Goal: Information Seeking & Learning: Learn about a topic

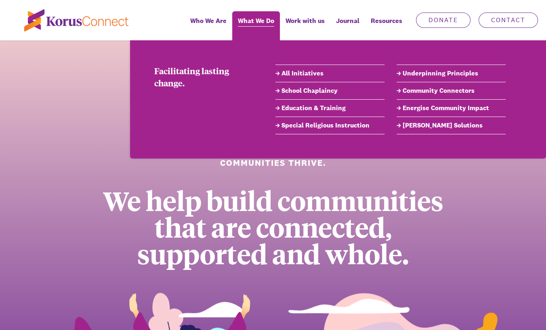
click at [258, 24] on span "What We Do" at bounding box center [256, 21] width 36 height 12
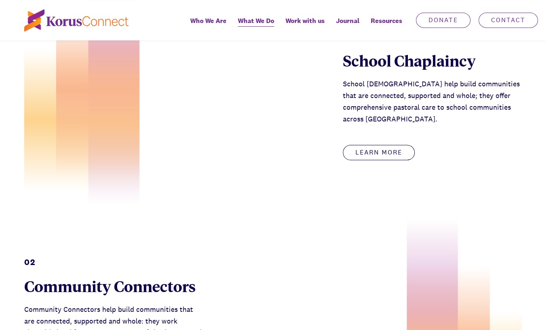
scroll to position [404, 0]
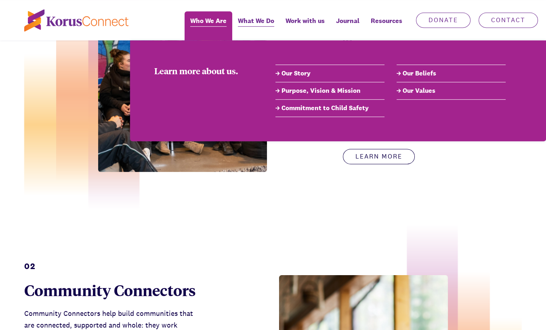
click at [209, 19] on span "Who We Are" at bounding box center [208, 21] width 36 height 12
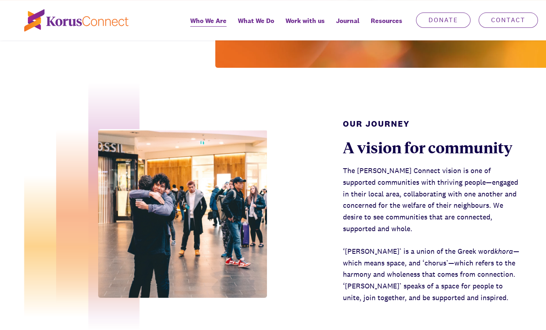
scroll to position [283, 0]
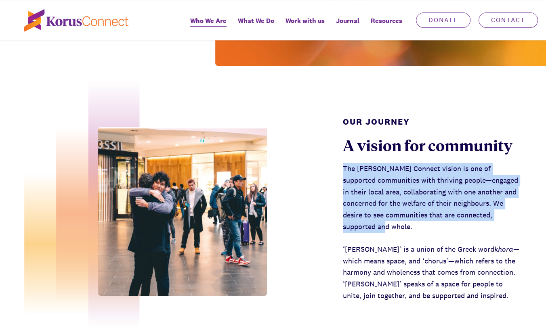
drag, startPoint x: 344, startPoint y: 143, endPoint x: 421, endPoint y: 196, distance: 94.1
click at [421, 196] on p "The [PERSON_NAME] Connect vision is one of supported communities with thriving …" at bounding box center [432, 198] width 179 height 70
copy p "The [PERSON_NAME] Connect vision is one of supported communities with thriving …"
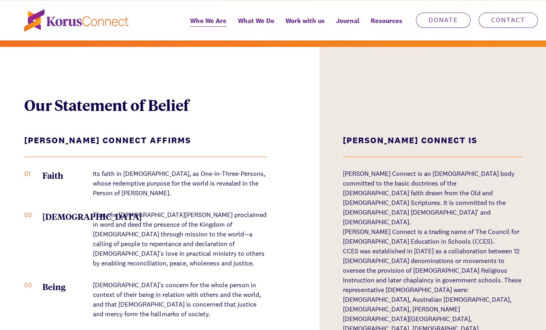
scroll to position [969, 0]
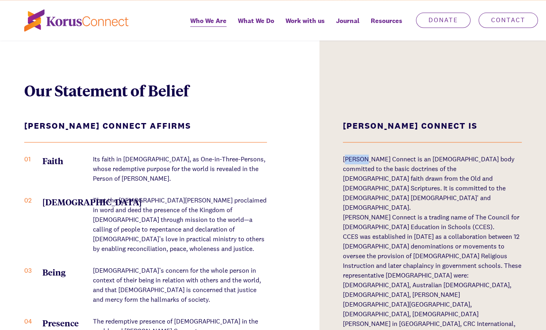
drag, startPoint x: 346, startPoint y: 122, endPoint x: 366, endPoint y: 124, distance: 20.3
click at [366, 155] on p "[PERSON_NAME] Connect is an [DEMOGRAPHIC_DATA] body committed to the basic doct…" at bounding box center [432, 184] width 179 height 58
click at [341, 120] on div "Our Statement of Belief [PERSON_NAME] Connect Affirms 01 Faith Its faith in [DE…" at bounding box center [273, 260] width 546 height 457
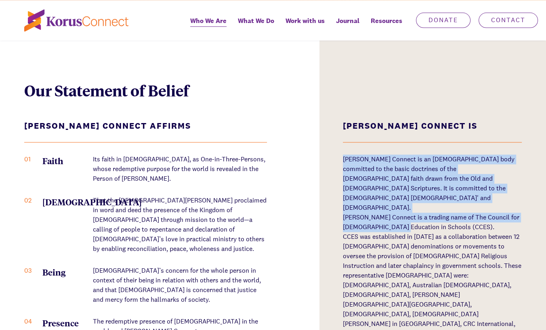
drag, startPoint x: 343, startPoint y: 120, endPoint x: 394, endPoint y: 166, distance: 68.9
click at [394, 166] on div "[PERSON_NAME] Connect is an [DEMOGRAPHIC_DATA] body committed to the basic doct…" at bounding box center [432, 300] width 179 height 291
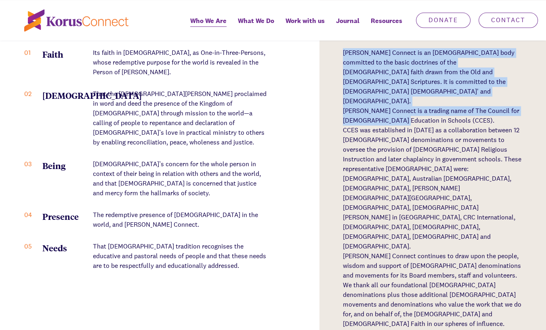
scroll to position [1090, 0]
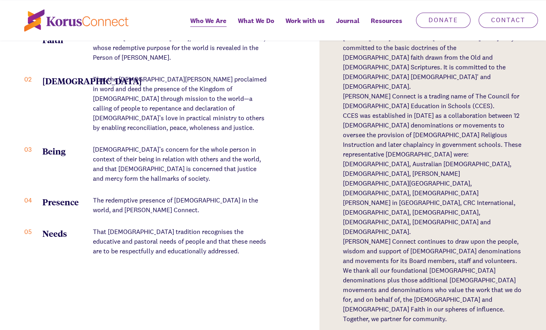
click at [341, 153] on div "Our Statement of Belief [PERSON_NAME] Connect Affirms 01 Faith Its faith in [DE…" at bounding box center [273, 139] width 546 height 457
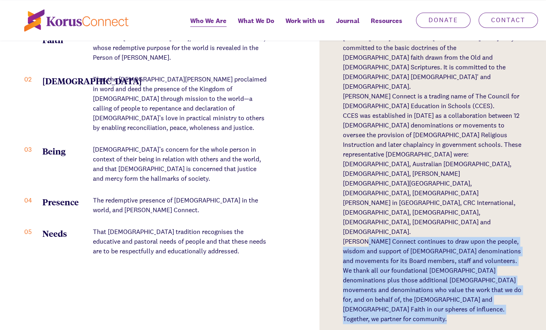
drag, startPoint x: 341, startPoint y: 153, endPoint x: 364, endPoint y: 155, distance: 23.1
click at [364, 155] on div "Our Statement of Belief [PERSON_NAME] Connect Affirms 01 Faith Its faith in [DE…" at bounding box center [273, 139] width 546 height 457
click at [336, 165] on div "Our Statement of Belief [PERSON_NAME] Connect Affirms 01 Faith Its faith in [DE…" at bounding box center [273, 139] width 546 height 457
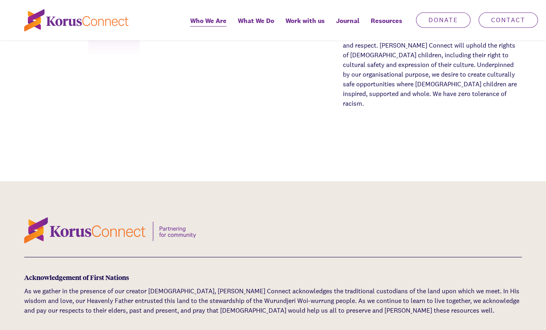
scroll to position [2583, 0]
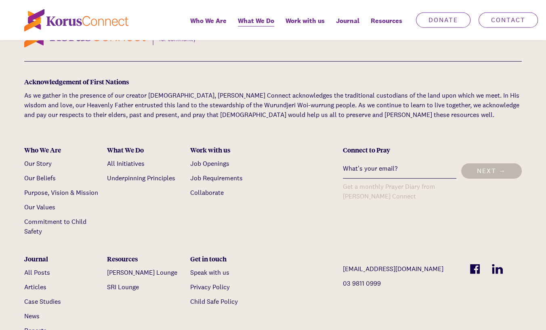
scroll to position [1938, 0]
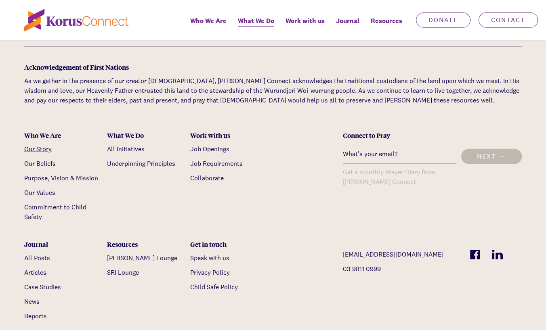
click at [31, 149] on link "Our Story" at bounding box center [37, 149] width 27 height 8
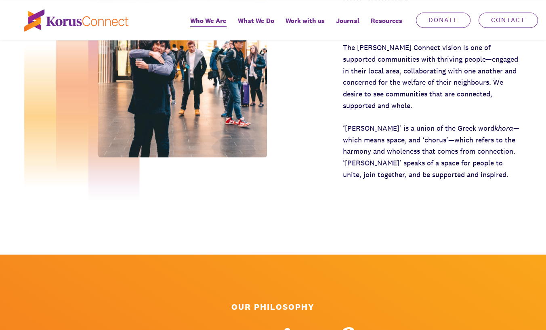
scroll to position [363, 0]
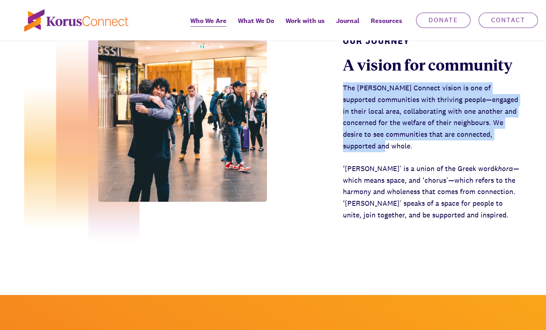
drag, startPoint x: 341, startPoint y: 59, endPoint x: 416, endPoint y: 119, distance: 96.5
click at [416, 119] on div "Our Journey A vision for community The [PERSON_NAME] Connect vision is one of s…" at bounding box center [273, 123] width 546 height 277
copy p "The [PERSON_NAME] Connect vision is one of supported communities with thriving …"
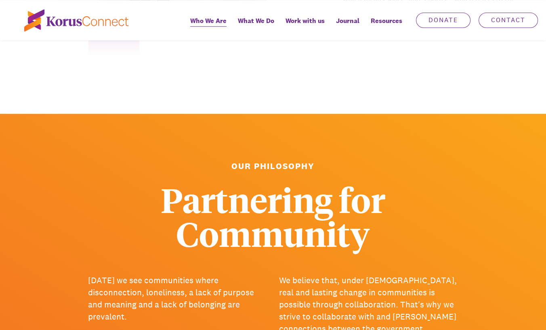
scroll to position [646, 0]
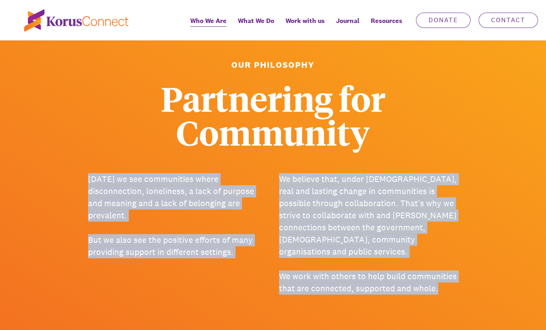
drag, startPoint x: 88, startPoint y: 151, endPoint x: 450, endPoint y: 254, distance: 375.6
click at [450, 254] on div "[DATE] we see communities where disconnection, loneliness, a lack of purpose an…" at bounding box center [273, 234] width 370 height 122
copy div "[DATE] we see communities where disconnection, loneliness, a lack of purpose an…"
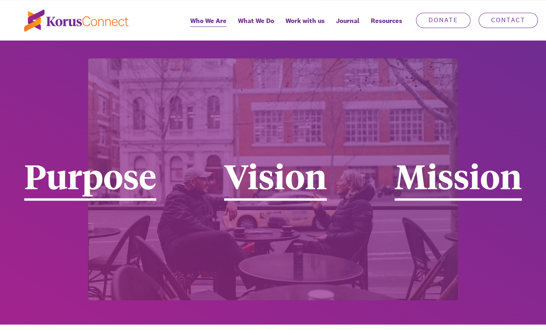
scroll to position [1413, 0]
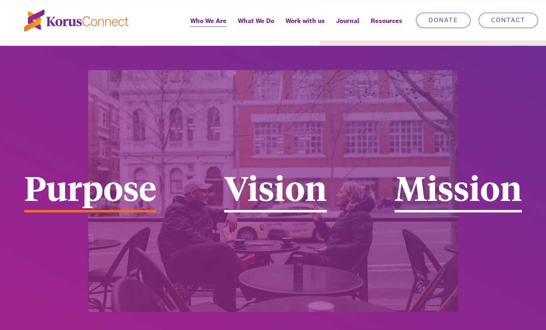
click at [121, 170] on div "Purpose" at bounding box center [90, 191] width 132 height 42
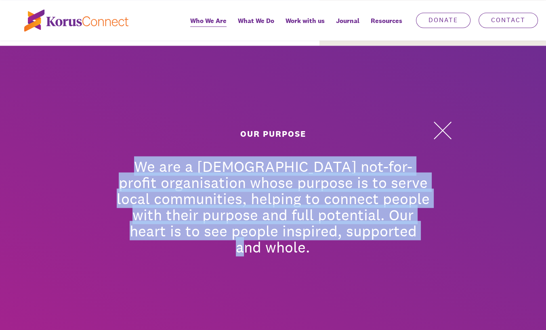
drag, startPoint x: 117, startPoint y: 89, endPoint x: 405, endPoint y: 157, distance: 296.1
click at [405, 158] on p "We are a [DEMOGRAPHIC_DATA] not-for-profit organisation whose purpose is to ser…" at bounding box center [272, 206] width 315 height 97
copy p "We are a [DEMOGRAPHIC_DATA] not-for-profit organisation whose purpose is to ser…"
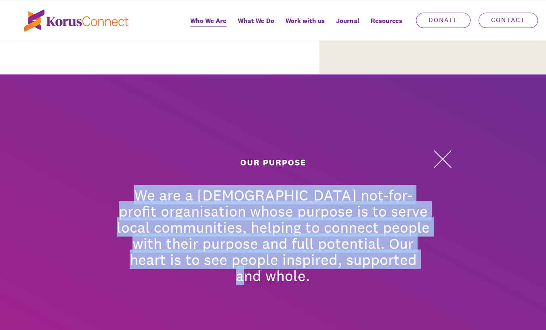
scroll to position [1372, 0]
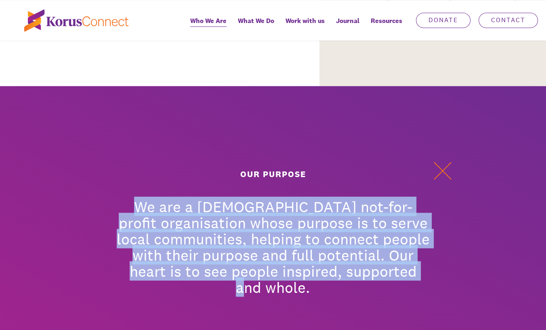
click at [437, 159] on button at bounding box center [442, 171] width 24 height 24
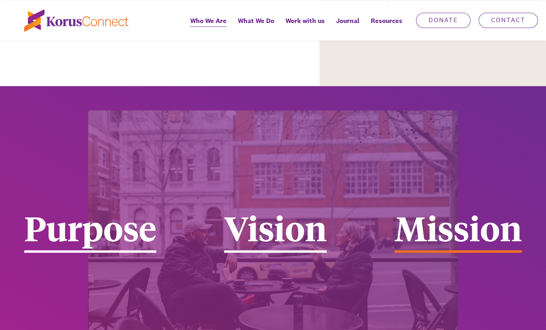
click at [422, 210] on div "Mission" at bounding box center [457, 231] width 127 height 42
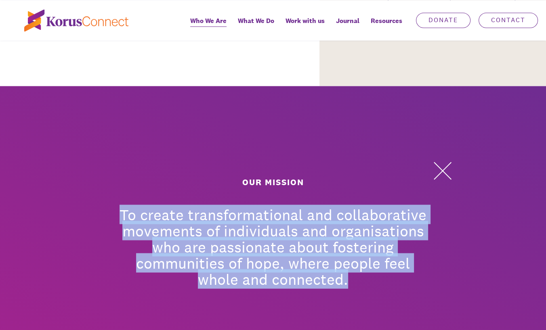
drag, startPoint x: 121, startPoint y: 135, endPoint x: 347, endPoint y: 197, distance: 234.8
click at [347, 206] on p "To create transformational and collaborative movements of individuals and organ…" at bounding box center [272, 246] width 315 height 81
copy p "To create transformational and collaborative movements of individuals and organ…"
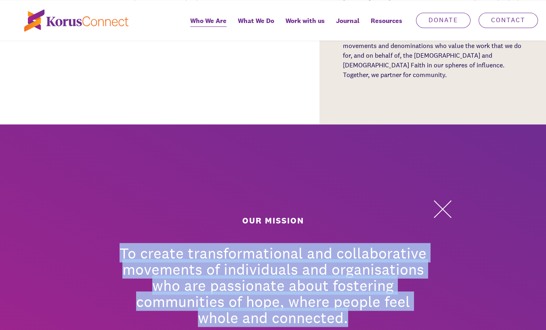
scroll to position [1332, 0]
